Goal: Transaction & Acquisition: Subscribe to service/newsletter

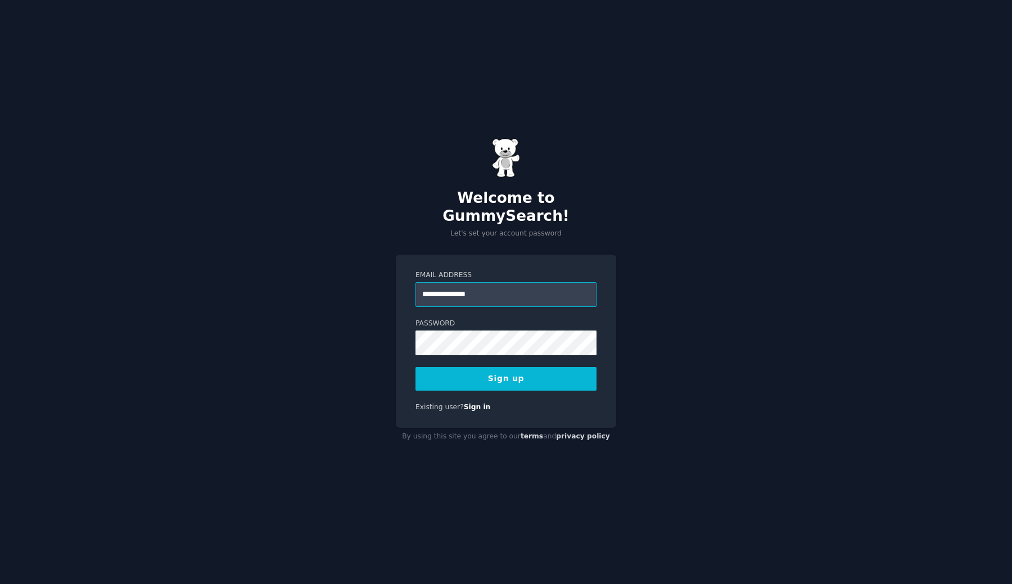
click at [515, 282] on input "**********" at bounding box center [505, 294] width 181 height 25
paste input "**********"
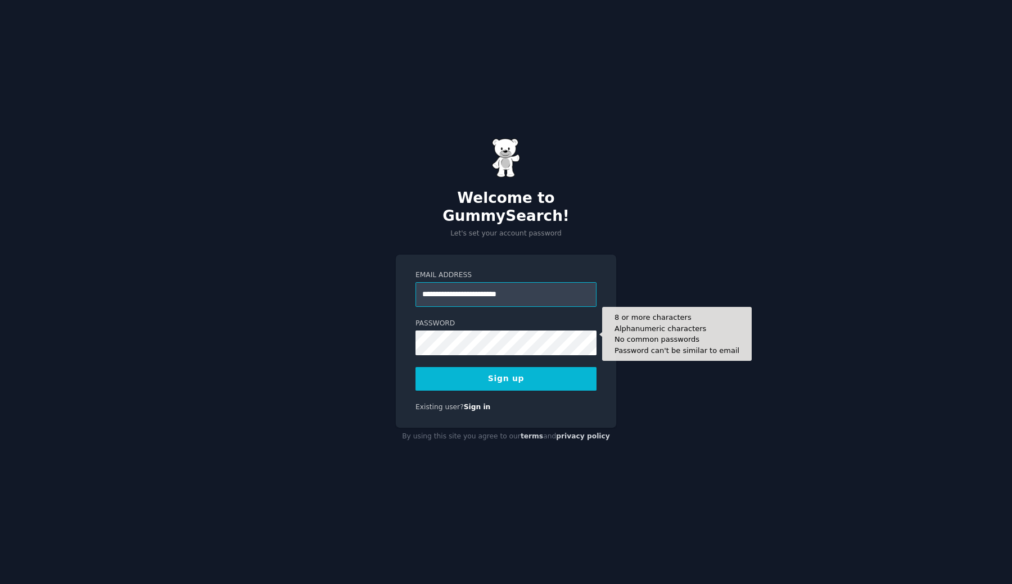
type input "**********"
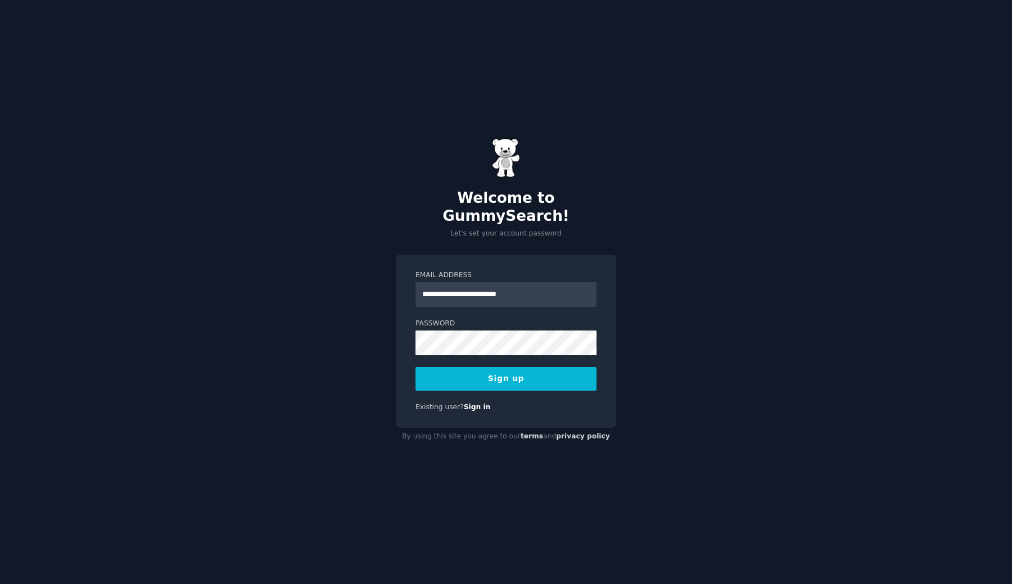
click at [637, 365] on div "**********" at bounding box center [506, 292] width 1012 height 584
click at [545, 368] on button "Sign up" at bounding box center [505, 379] width 181 height 24
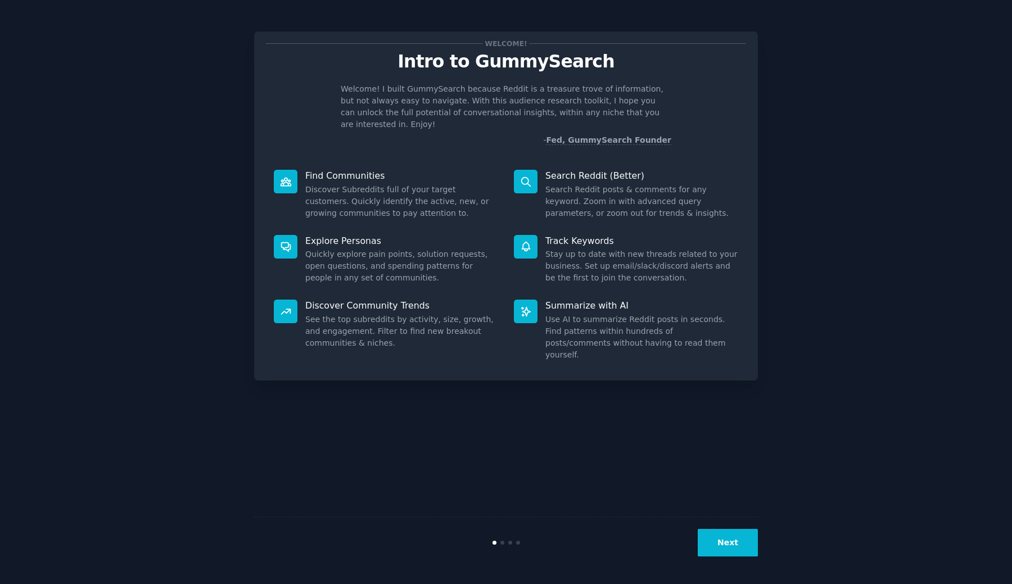
click at [749, 531] on button "Next" at bounding box center [727, 543] width 60 height 28
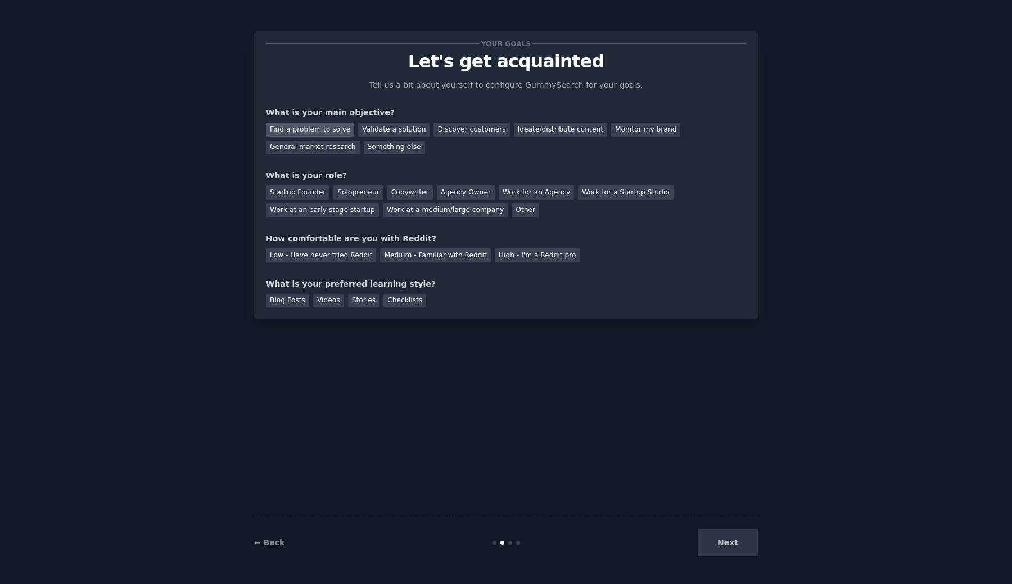
click at [339, 124] on div "Find a problem to solve" at bounding box center [310, 130] width 88 height 14
click at [364, 126] on div "Validate a solution" at bounding box center [393, 130] width 71 height 14
click at [314, 188] on div "Startup Founder" at bounding box center [298, 192] width 64 height 14
click at [469, 253] on div "Medium - Familiar with Reddit" at bounding box center [435, 255] width 110 height 14
click at [398, 294] on div "Checklists" at bounding box center [404, 301] width 43 height 14
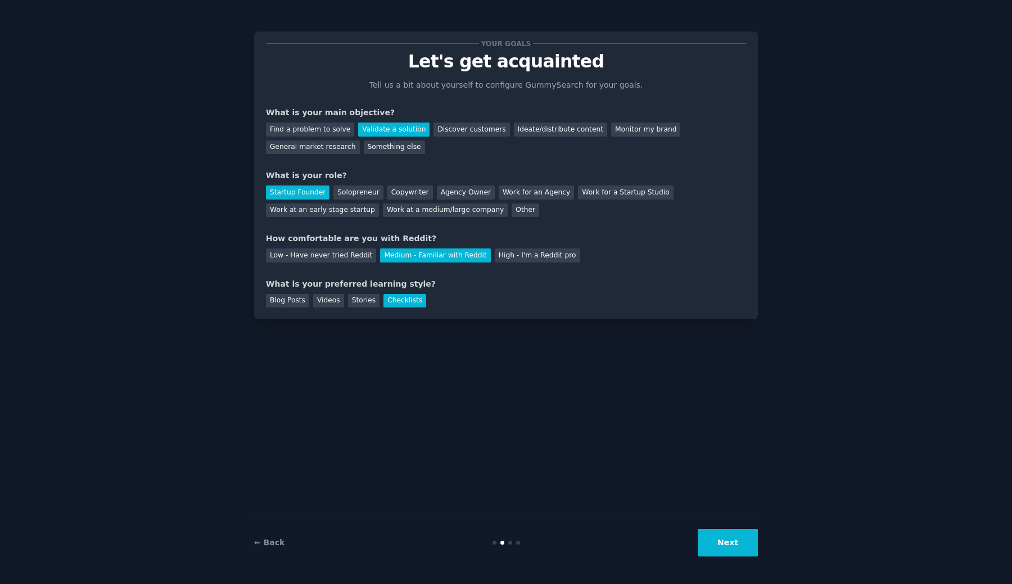
click at [729, 527] on div "← Back Next" at bounding box center [506, 542] width 504 height 52
click at [292, 301] on div "Blog Posts" at bounding box center [287, 301] width 43 height 14
click at [743, 549] on button "Next" at bounding box center [727, 543] width 60 height 28
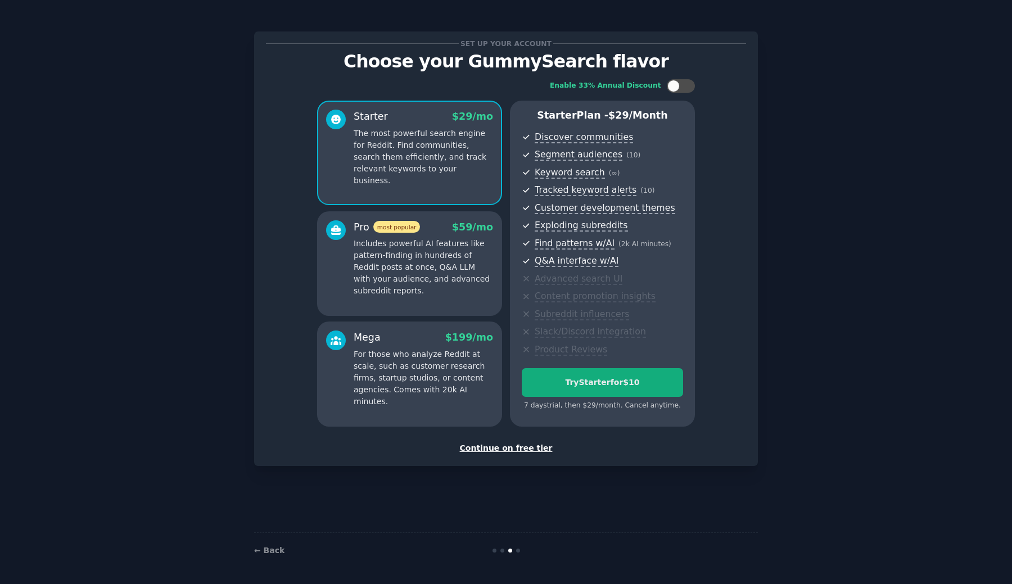
click at [639, 369] on button "Try Starter for $10" at bounding box center [602, 382] width 161 height 29
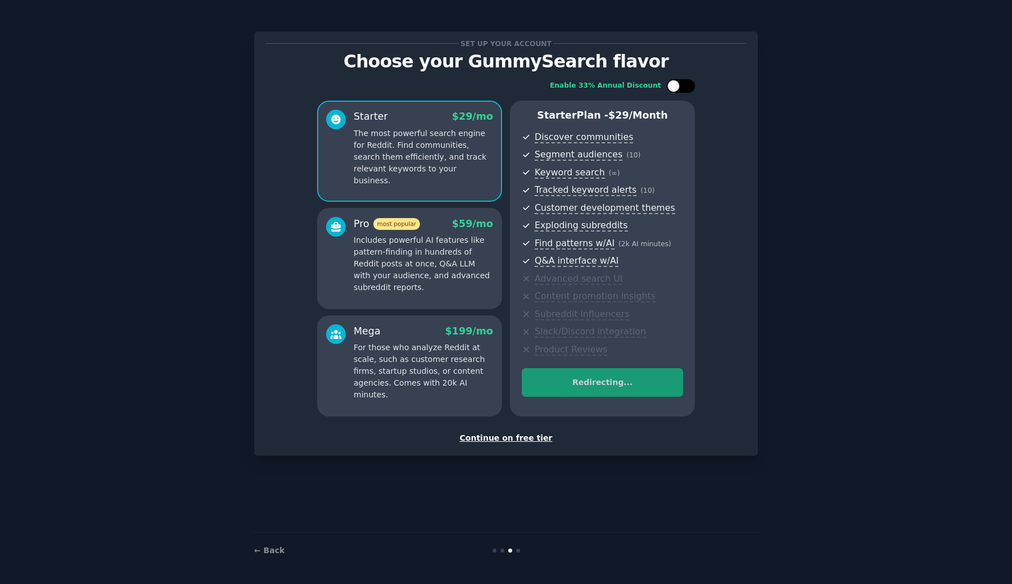
click at [682, 87] on div at bounding box center [681, 85] width 28 height 13
checkbox input "true"
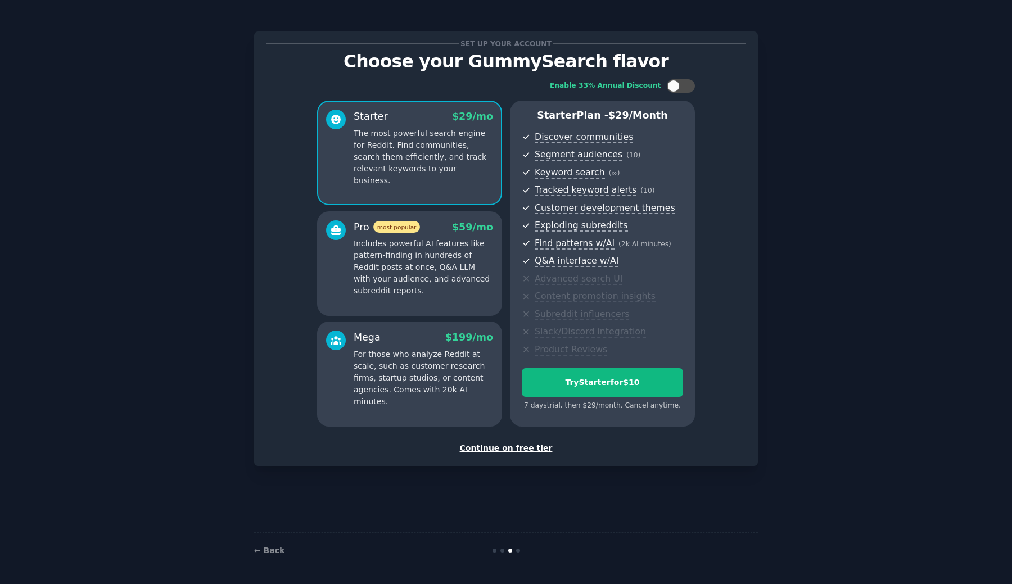
click at [677, 78] on div "Enable 33% Annual Discount Starter $ 29 /mo The most powerful search engine for…" at bounding box center [506, 252] width 480 height 363
click at [677, 87] on div at bounding box center [673, 86] width 12 height 12
click at [677, 87] on icon at bounding box center [674, 86] width 6 height 6
click at [677, 87] on div at bounding box center [673, 86] width 12 height 12
click at [677, 87] on icon at bounding box center [674, 86] width 6 height 6
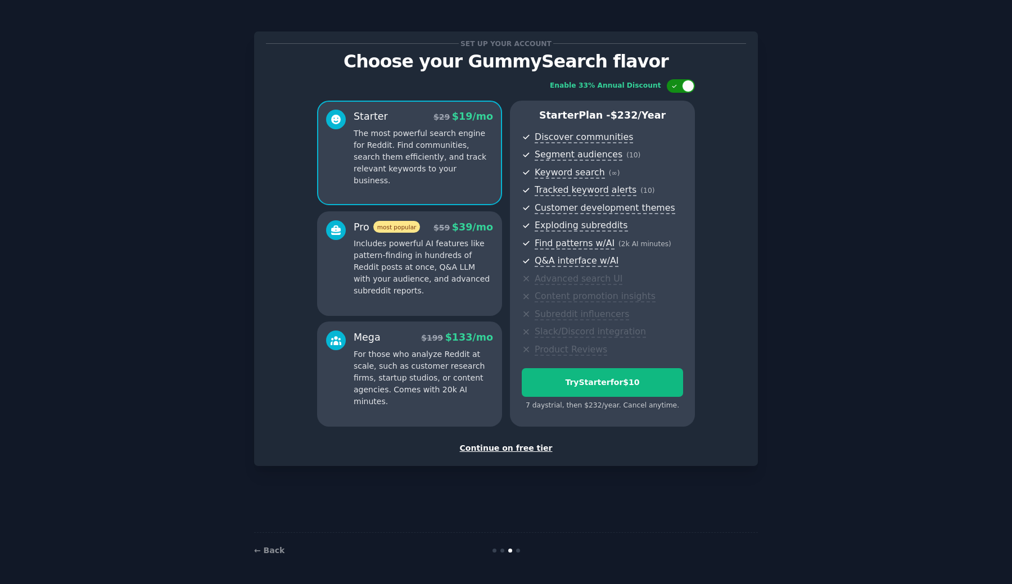
checkbox input "false"
